Goal: Find specific page/section: Find specific page/section

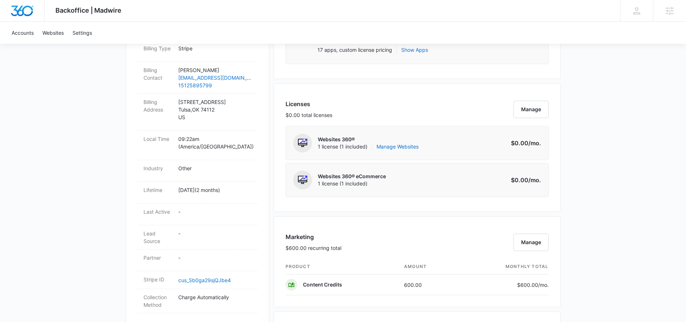
scroll to position [246, 0]
